Goal: Transaction & Acquisition: Subscribe to service/newsletter

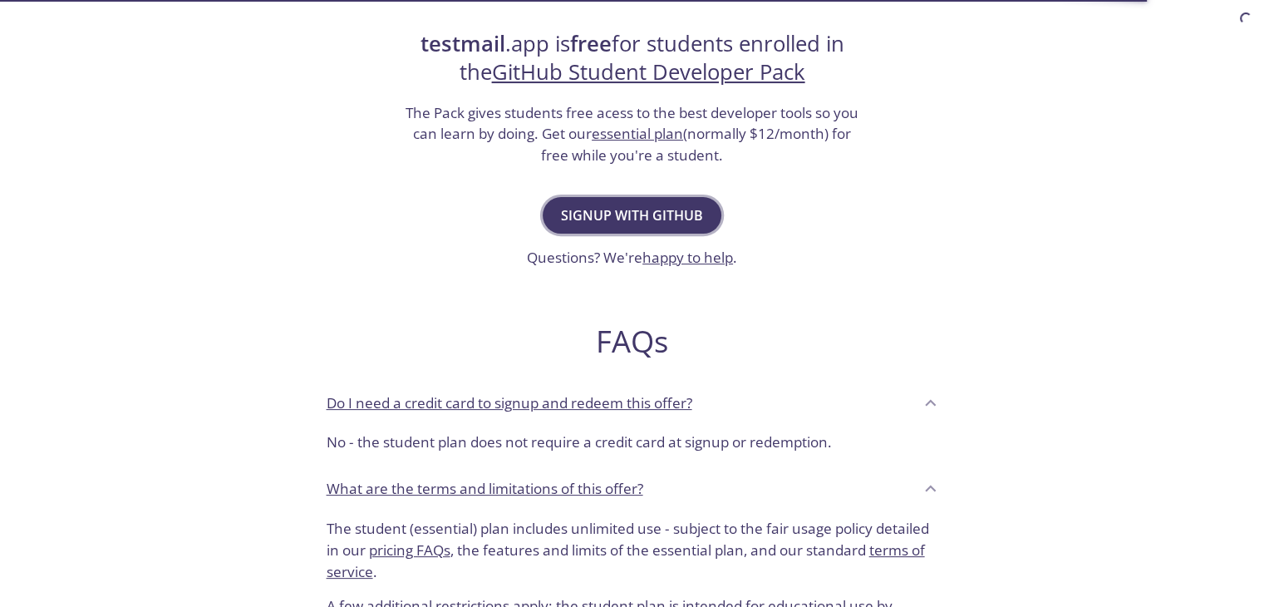
scroll to position [332, 0]
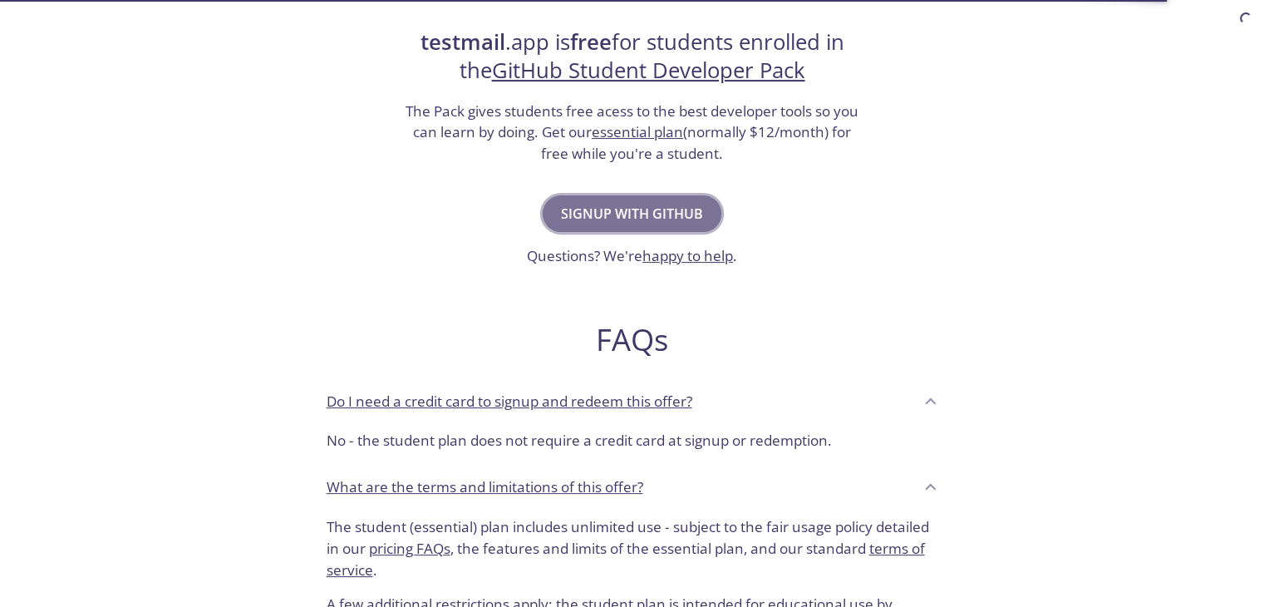
click at [638, 211] on span "Signup with GitHub" at bounding box center [632, 213] width 142 height 23
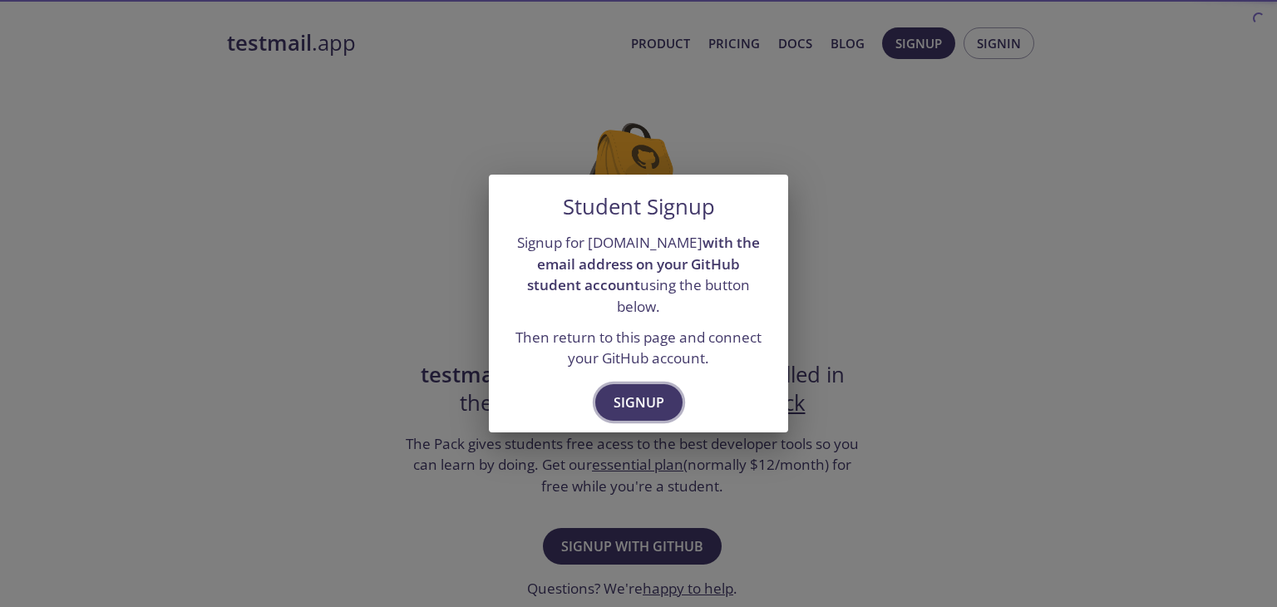
click at [633, 395] on span "Signup" at bounding box center [638, 402] width 51 height 23
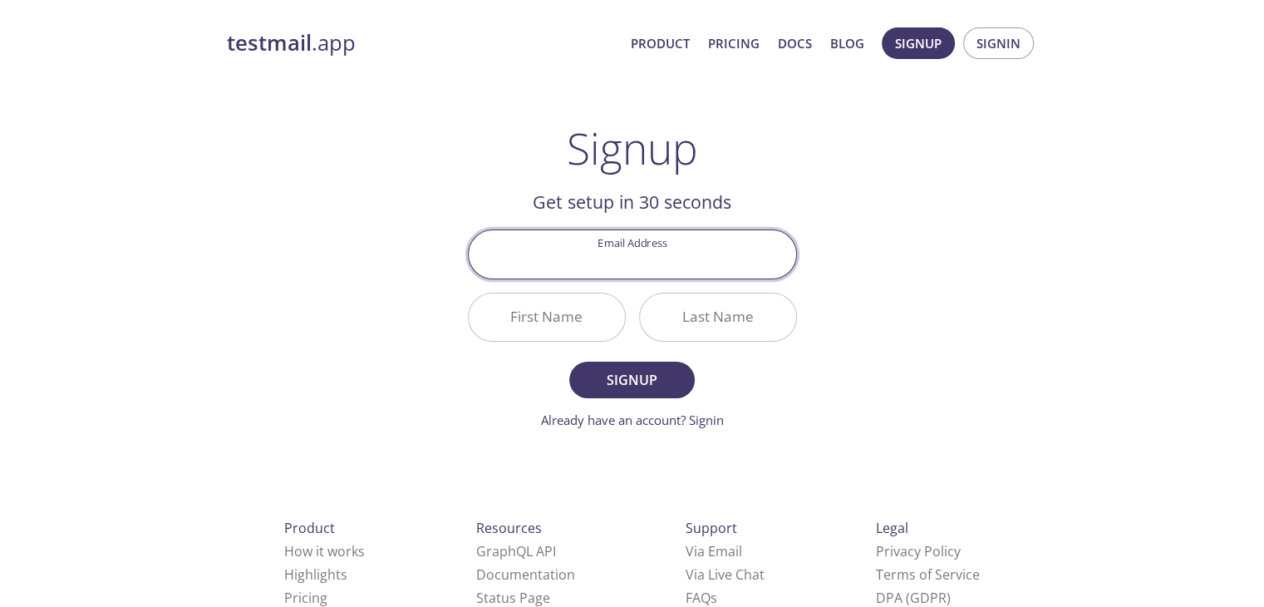
click at [643, 272] on input "Email Address" at bounding box center [632, 253] width 327 height 47
type input "[EMAIL_ADDRESS][DOMAIN_NAME]"
click at [567, 314] on input "First Name" at bounding box center [547, 316] width 156 height 47
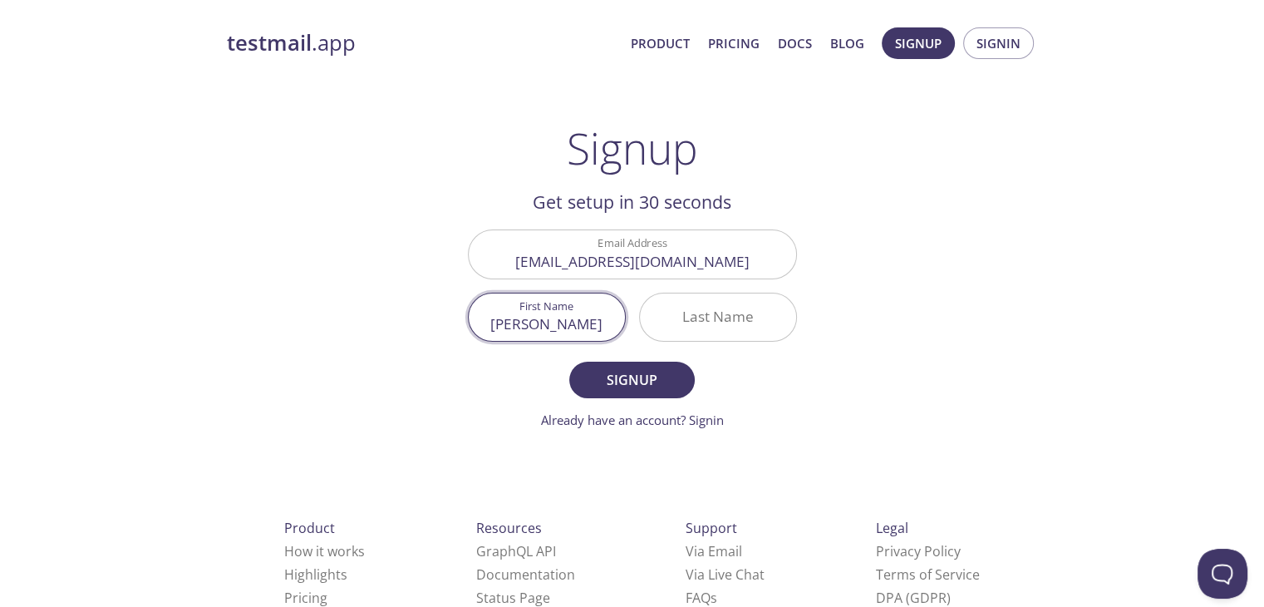
type input "[PERSON_NAME]"
click at [718, 307] on input "Last Name" at bounding box center [718, 316] width 156 height 47
type input "KHAN"
click at [608, 329] on input "[PERSON_NAME]" at bounding box center [547, 316] width 156 height 47
type input "[PERSON_NAME]"
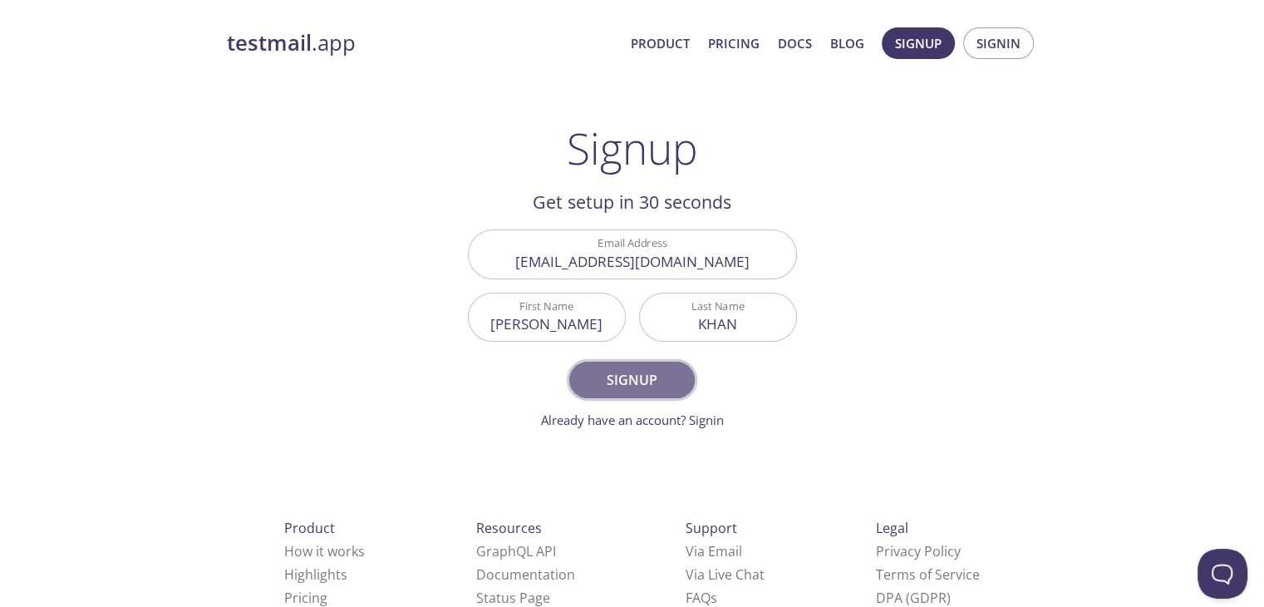
click at [657, 381] on span "Signup" at bounding box center [632, 379] width 88 height 23
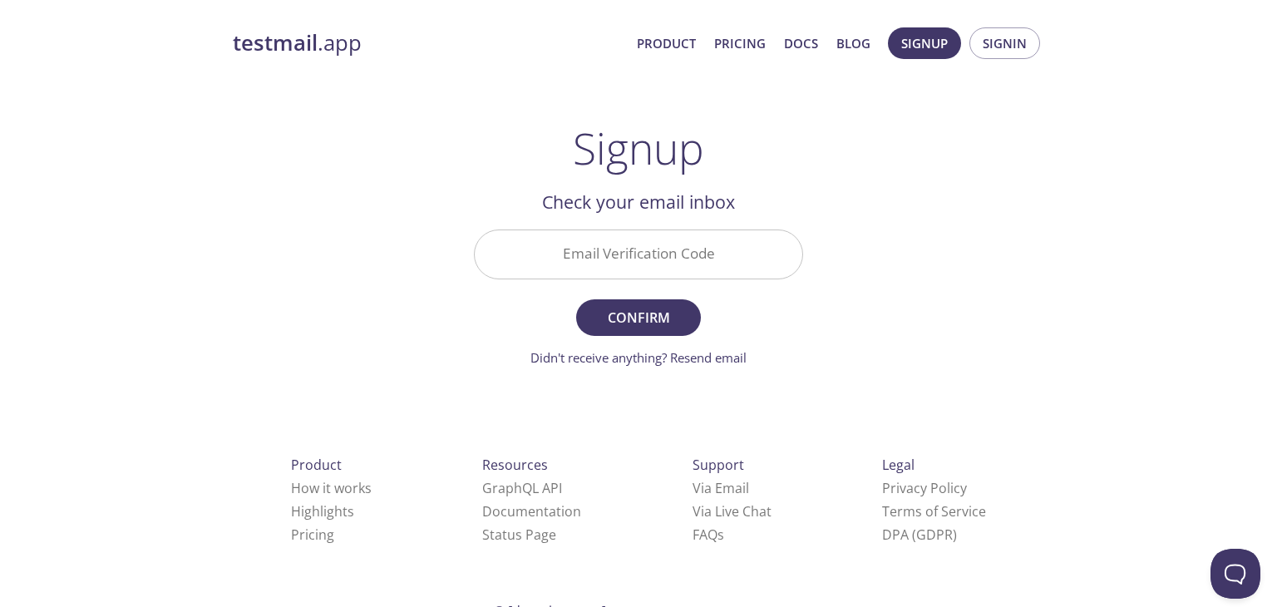
click at [622, 258] on input "Email Verification Code" at bounding box center [638, 253] width 327 height 47
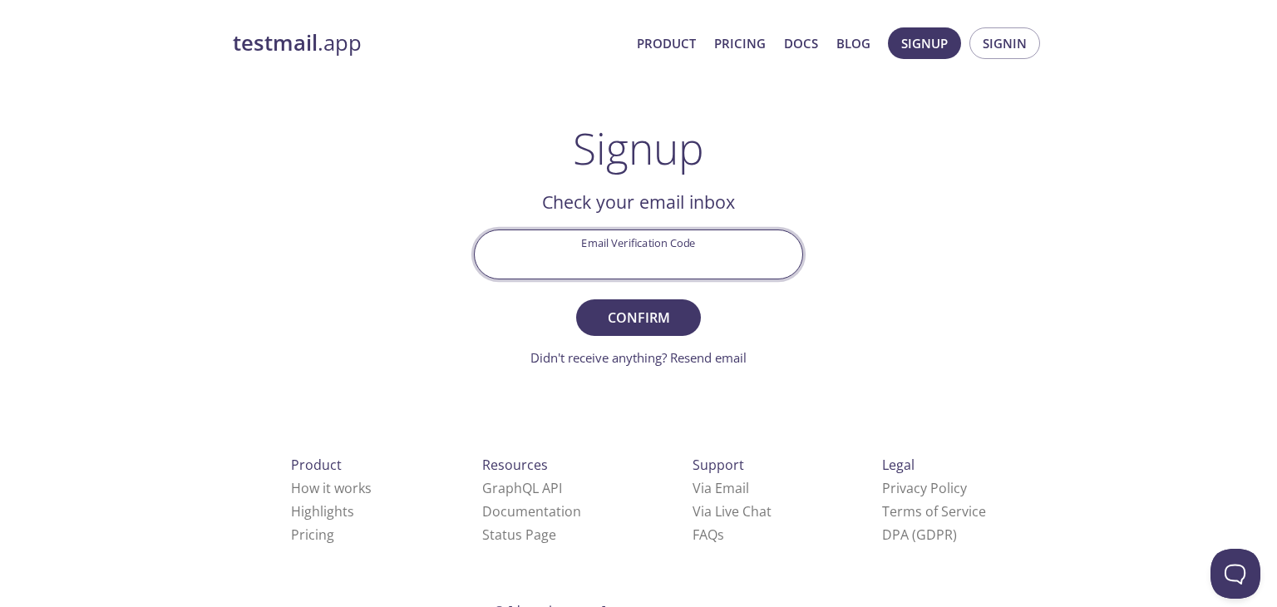
paste input "58C2U8V"
type input "58C2U8V"
click at [658, 327] on span "Confirm" at bounding box center [638, 317] width 88 height 23
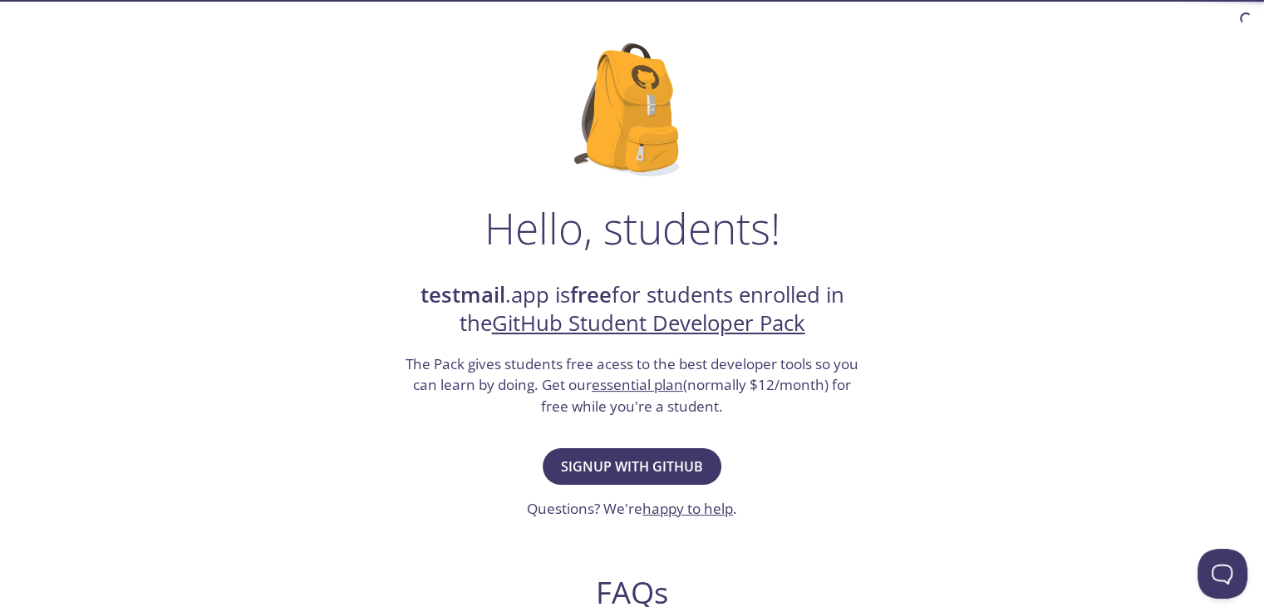
scroll to position [83, 0]
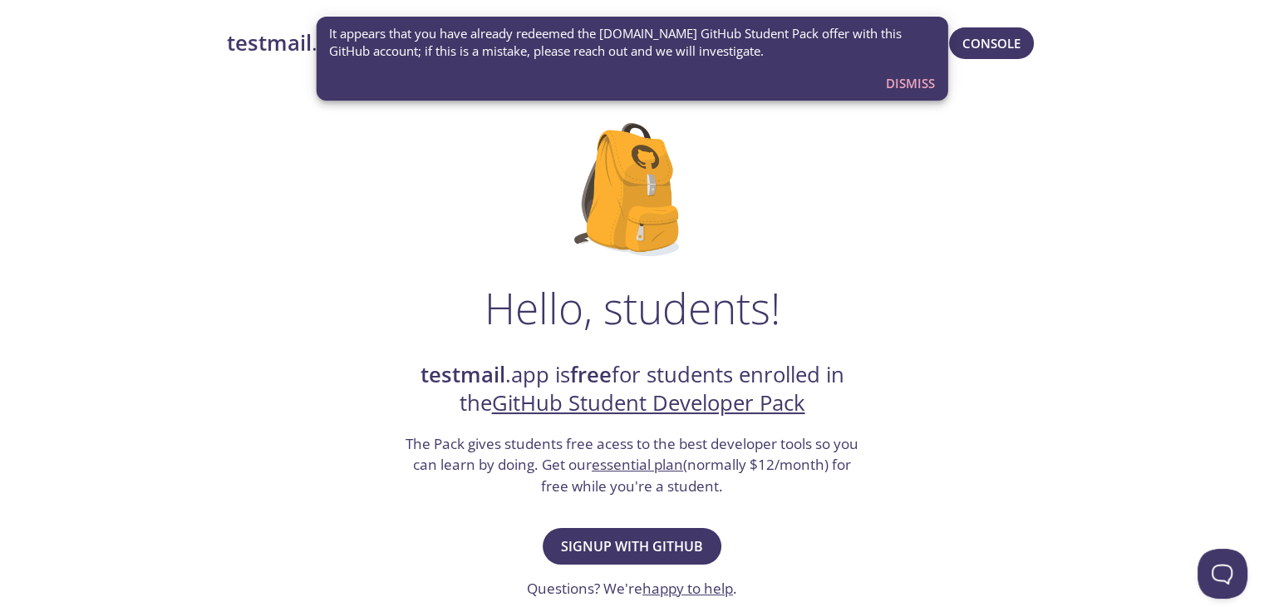
click at [898, 84] on span "Dismiss" at bounding box center [910, 83] width 49 height 22
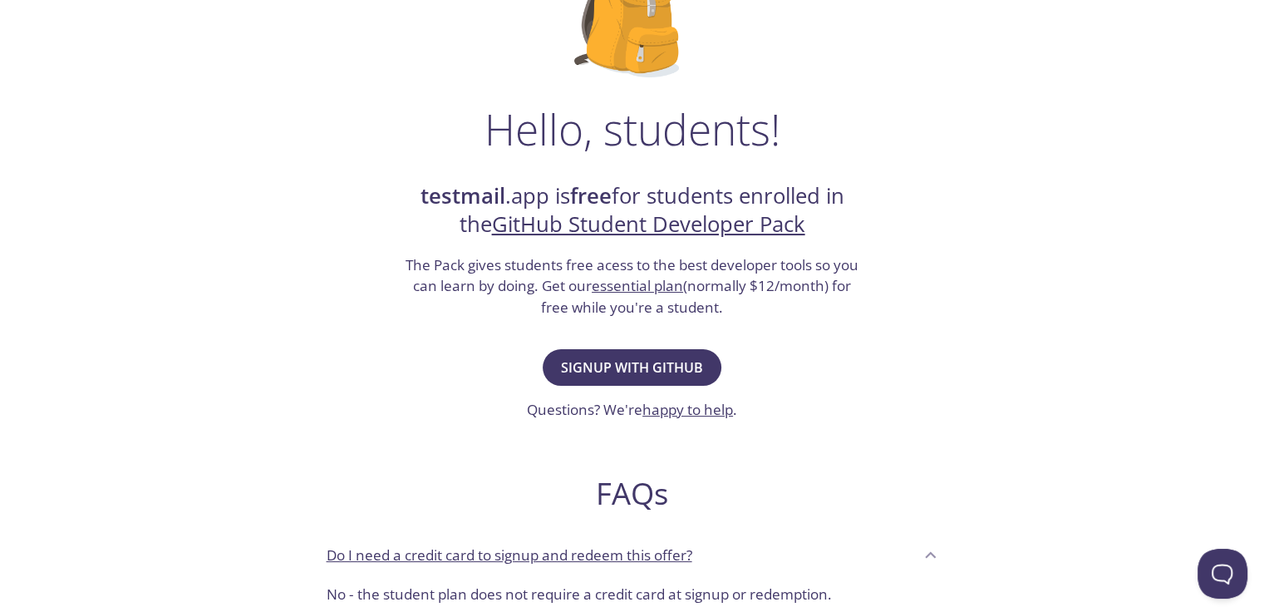
scroll to position [249, 0]
